Goal: Browse casually: Explore the website without a specific task or goal

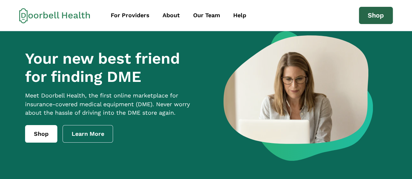
click at [373, 14] on link "Shop" at bounding box center [376, 16] width 34 height 18
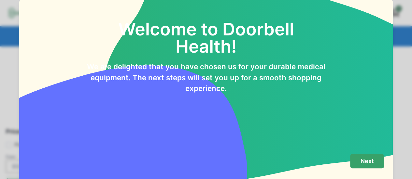
click at [366, 162] on p "Next" at bounding box center [366, 161] width 13 height 7
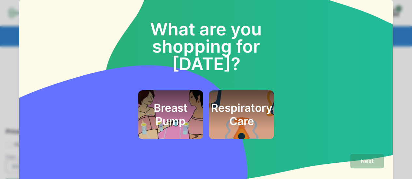
click at [237, 103] on h2 "Respiratory Care" at bounding box center [241, 115] width 61 height 26
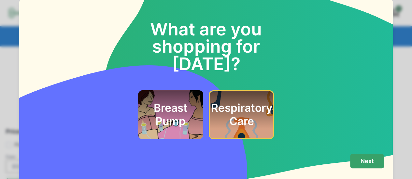
click at [362, 164] on p "Next" at bounding box center [366, 161] width 13 height 7
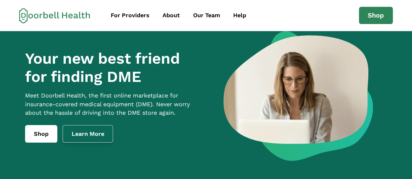
click at [92, 142] on link "Learn More" at bounding box center [88, 134] width 51 height 18
click at [38, 137] on link "Shop" at bounding box center [41, 134] width 32 height 18
